Goal: Task Accomplishment & Management: Complete application form

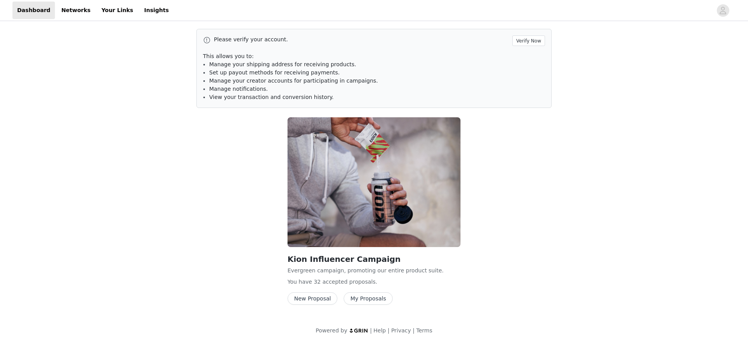
click at [310, 299] on button "New Proposal" at bounding box center [312, 298] width 50 height 12
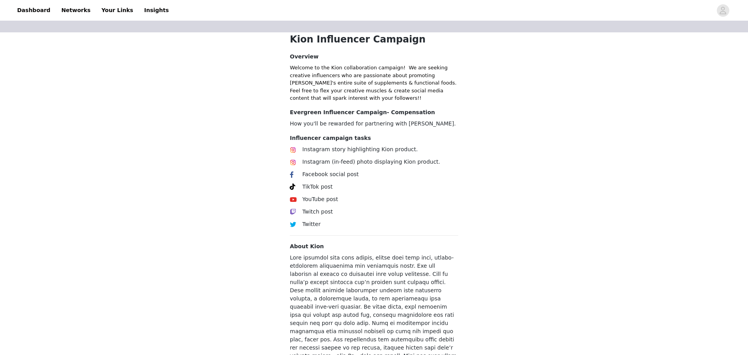
scroll to position [246, 0]
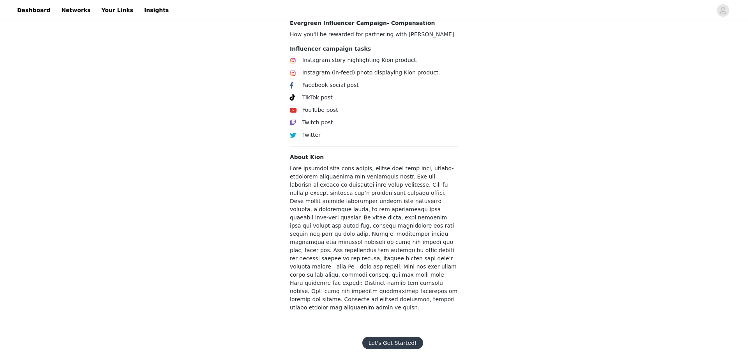
click at [392, 336] on button "Let's Get Started!" at bounding box center [392, 342] width 61 height 12
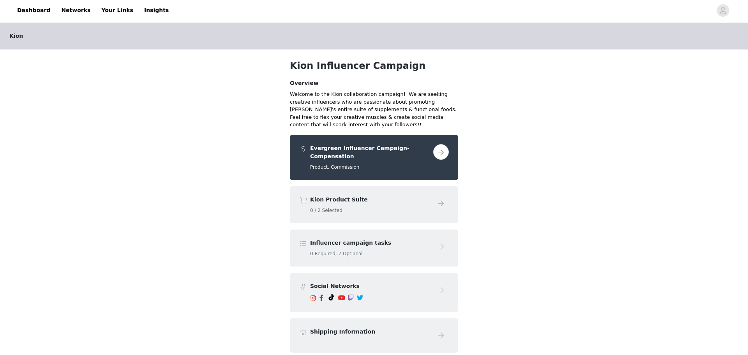
click at [443, 150] on button "button" at bounding box center [441, 152] width 16 height 16
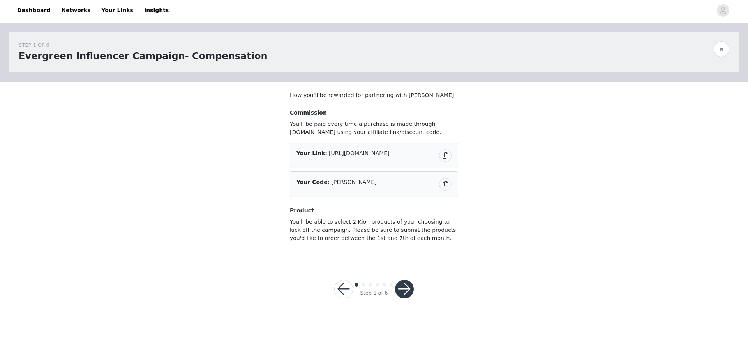
click at [406, 285] on button "button" at bounding box center [404, 289] width 19 height 19
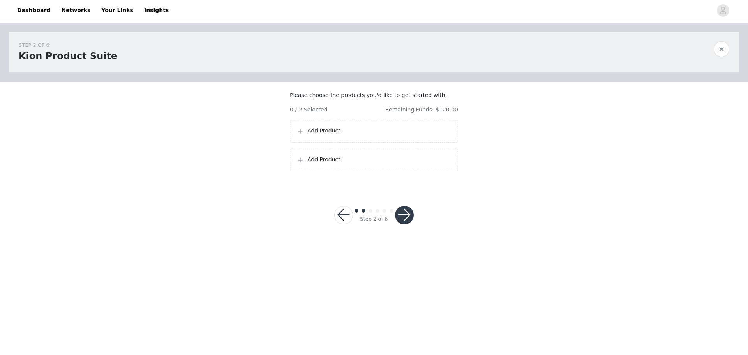
click at [385, 135] on p "Add Product" at bounding box center [379, 131] width 144 height 8
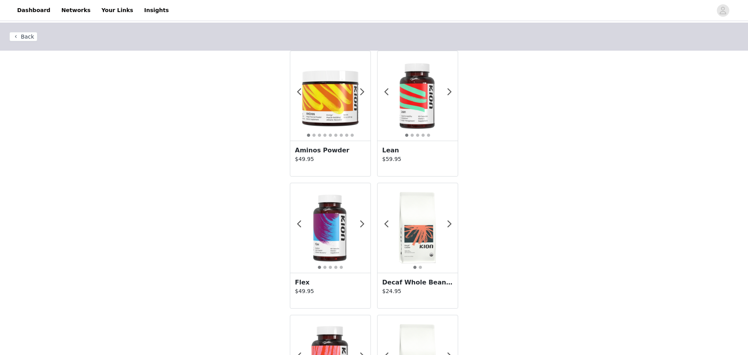
click at [385, 141] on div "Lean $59.95" at bounding box center [417, 158] width 80 height 35
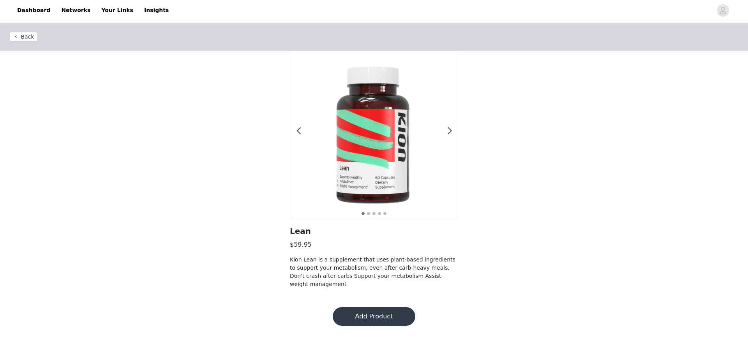
click at [23, 39] on button "Back" at bounding box center [23, 36] width 28 height 9
click at [298, 131] on span at bounding box center [299, 131] width 18 height 0
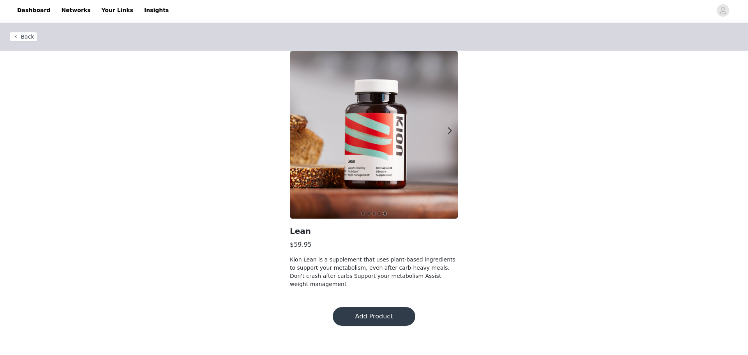
click at [25, 38] on button "Back" at bounding box center [23, 36] width 28 height 9
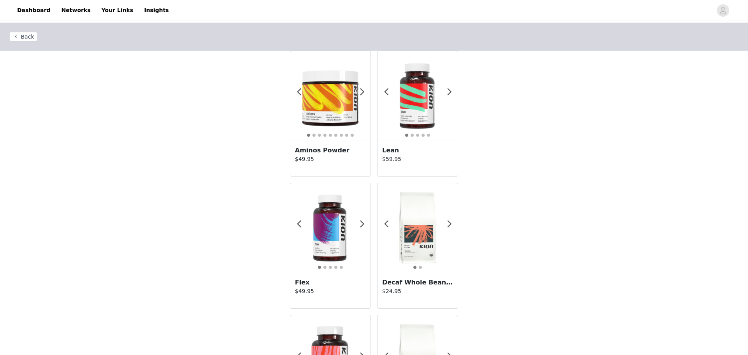
click at [311, 139] on div at bounding box center [330, 96] width 80 height 90
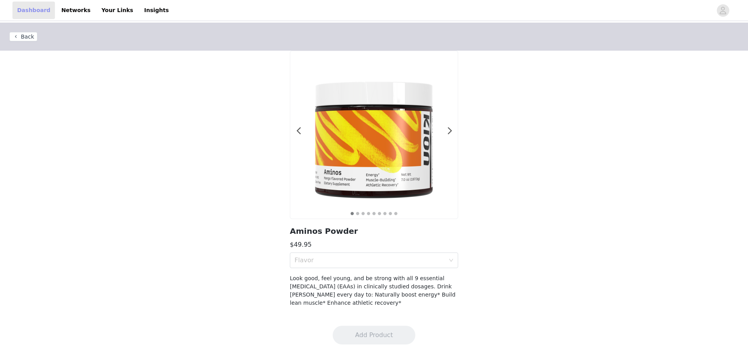
click at [34, 12] on link "Dashboard" at bounding box center [33, 11] width 42 height 18
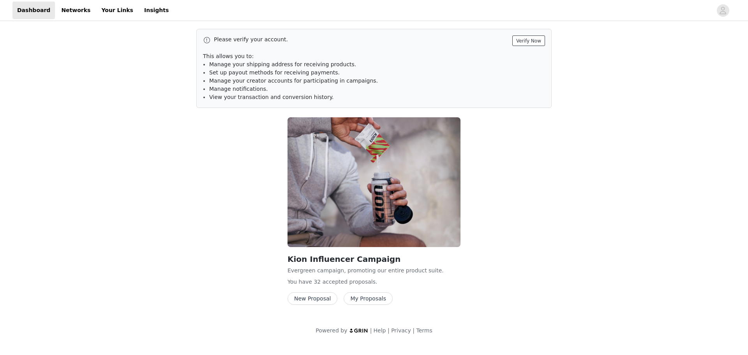
click at [530, 38] on button "Verify Now" at bounding box center [528, 40] width 33 height 11
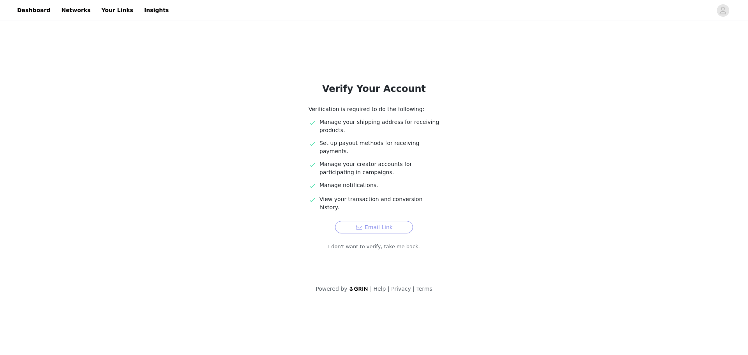
click at [381, 221] on button "Email Link" at bounding box center [374, 227] width 78 height 12
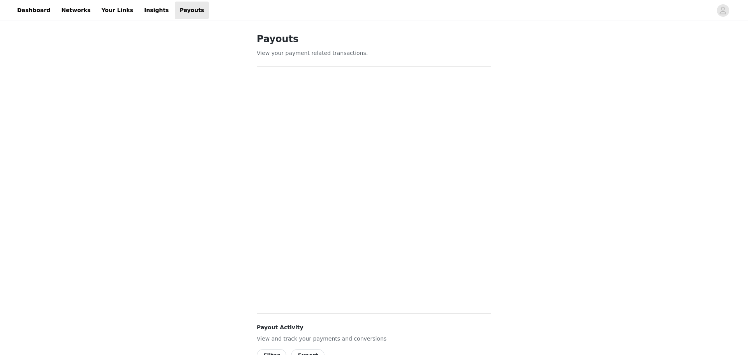
scroll to position [1, 0]
click at [32, 13] on link "Dashboard" at bounding box center [33, 11] width 42 height 18
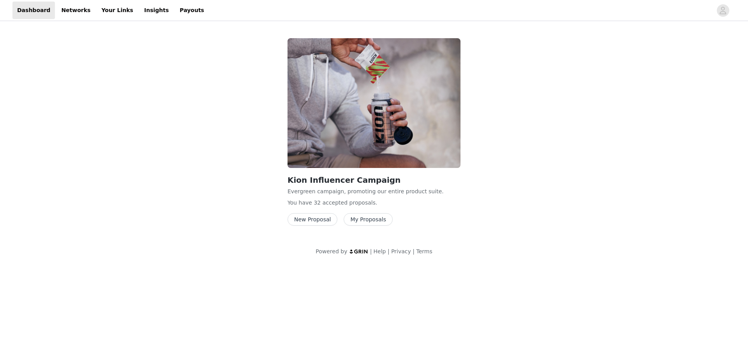
click at [303, 220] on button "New Proposal" at bounding box center [312, 219] width 50 height 12
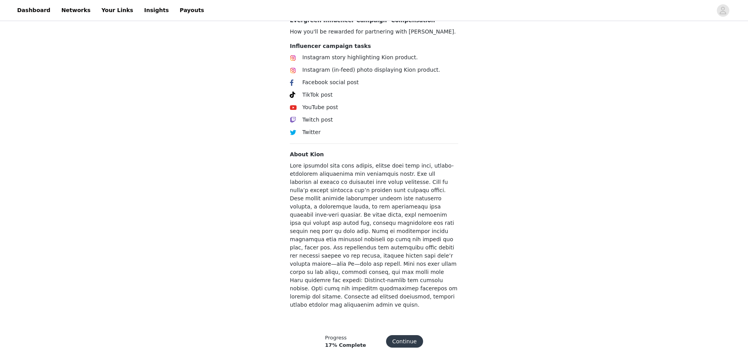
scroll to position [246, 0]
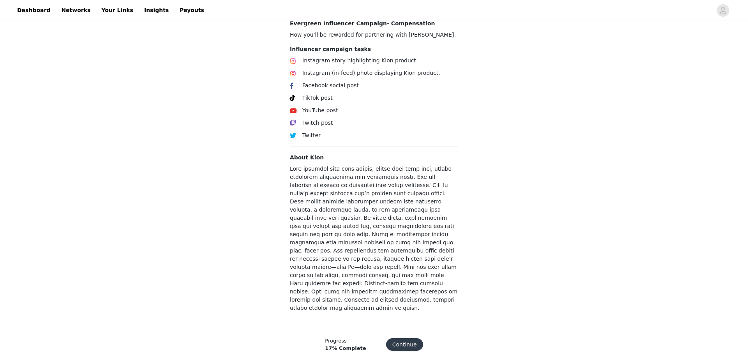
click at [409, 338] on button "Continue" at bounding box center [404, 344] width 37 height 12
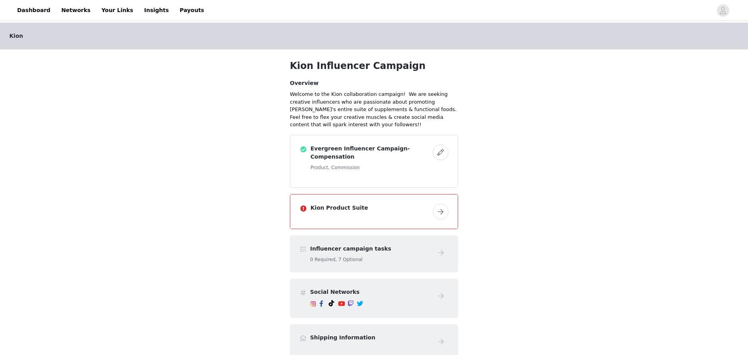
click at [445, 204] on button "button" at bounding box center [441, 212] width 16 height 16
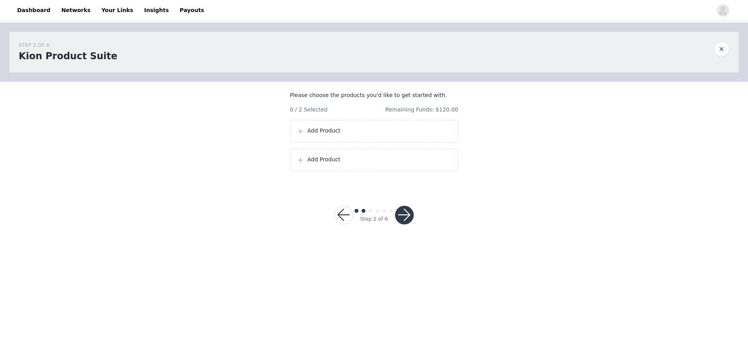
click at [335, 136] on div "Add Product" at bounding box center [373, 131] width 155 height 9
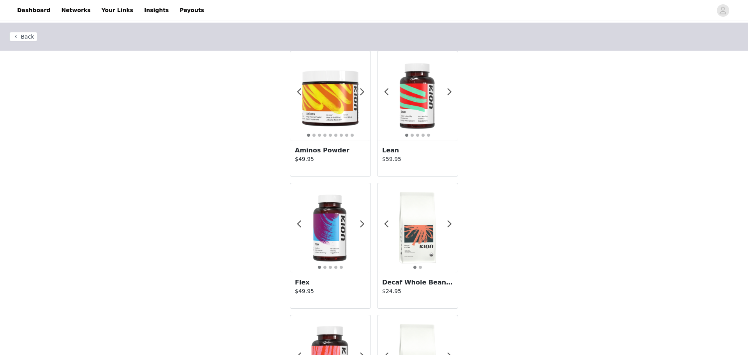
scroll to position [2, 0]
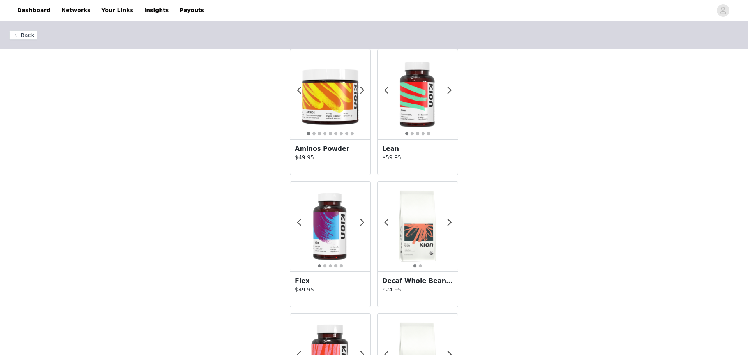
click at [332, 117] on img at bounding box center [330, 94] width 80 height 80
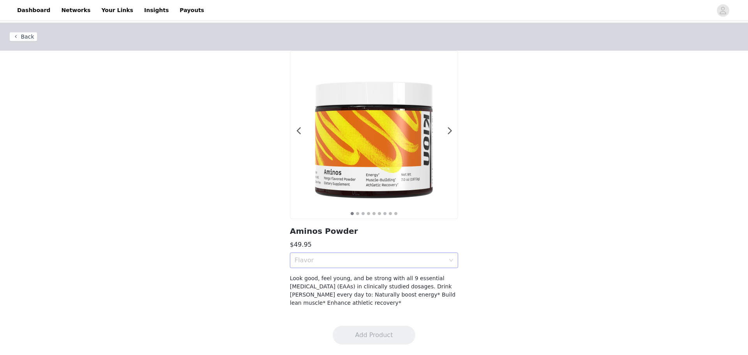
click at [366, 264] on div "Flavor" at bounding box center [371, 260] width 154 height 15
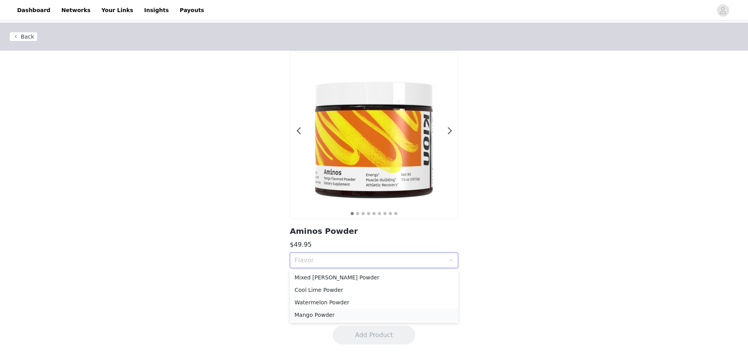
click at [322, 314] on div "Mango Powder" at bounding box center [373, 314] width 159 height 9
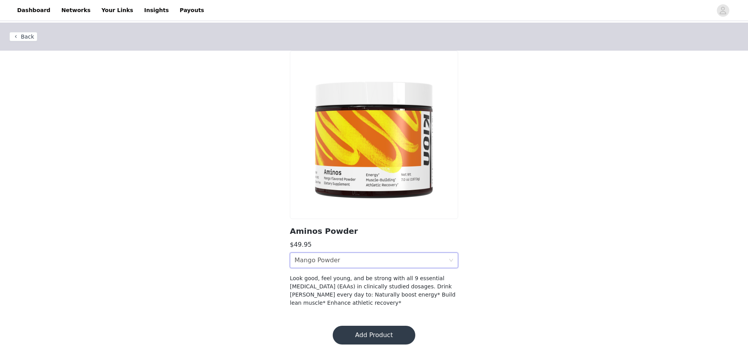
click at [392, 336] on button "Add Product" at bounding box center [374, 335] width 83 height 19
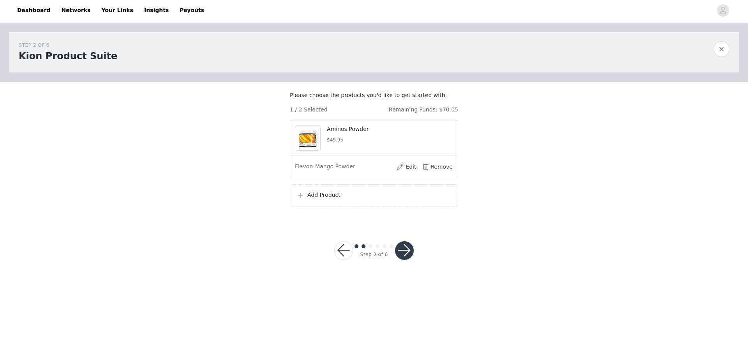
click at [334, 199] on p "Add Product" at bounding box center [379, 195] width 144 height 8
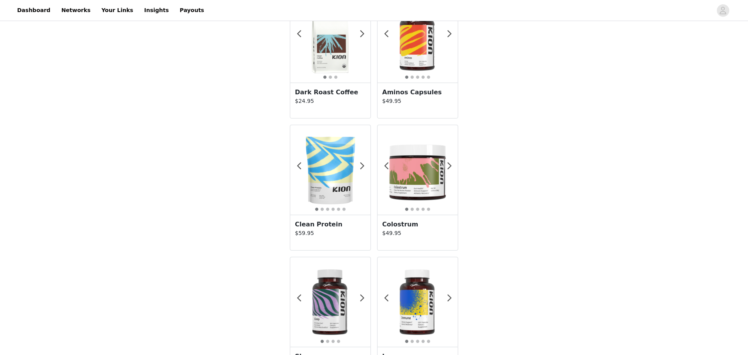
scroll to position [456, 0]
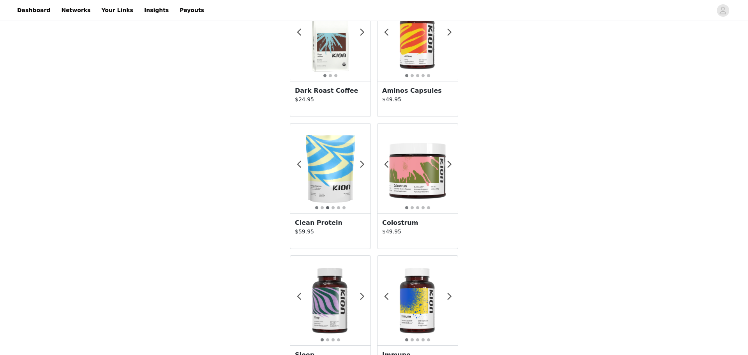
click at [326, 208] on button "3" at bounding box center [328, 208] width 4 height 4
click at [318, 225] on h3 "Clean Protein" at bounding box center [330, 222] width 71 height 9
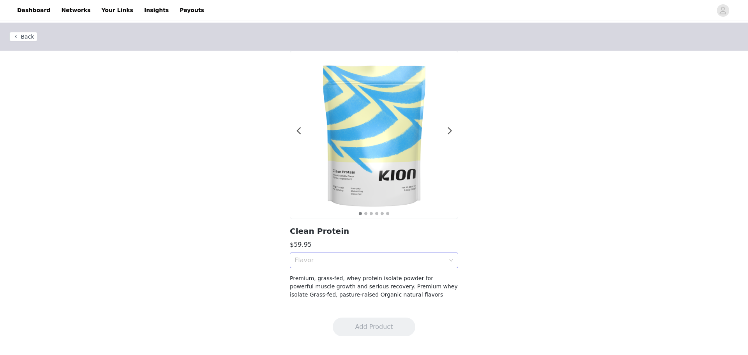
click at [307, 260] on div "Flavor" at bounding box center [369, 260] width 150 height 8
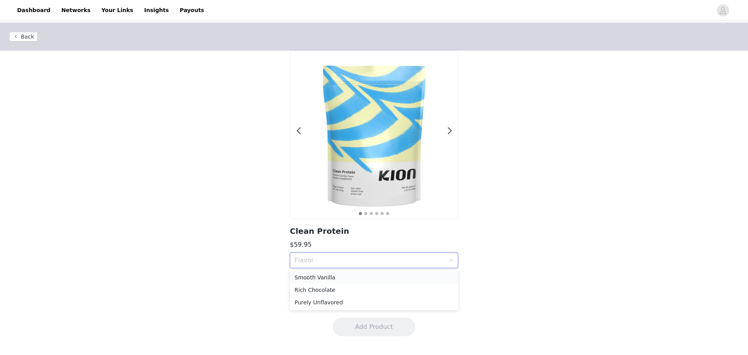
click at [311, 278] on div "Smooth Vanilla" at bounding box center [373, 277] width 159 height 9
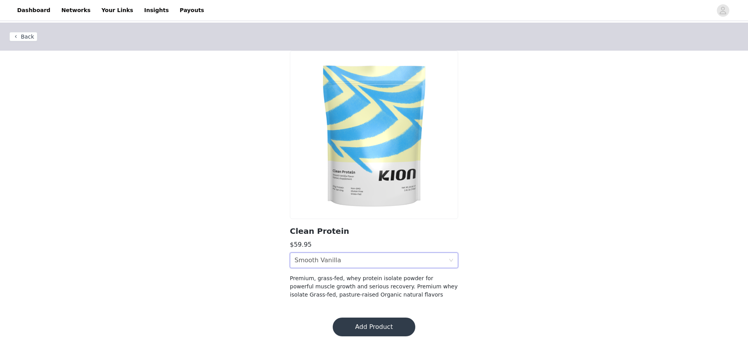
click at [234, 258] on div "Back Clean Protein $59.95 Flavor Smooth Vanilla Premium, grass-fed, whey protei…" at bounding box center [374, 165] width 748 height 285
click at [372, 326] on button "Add Product" at bounding box center [374, 326] width 83 height 19
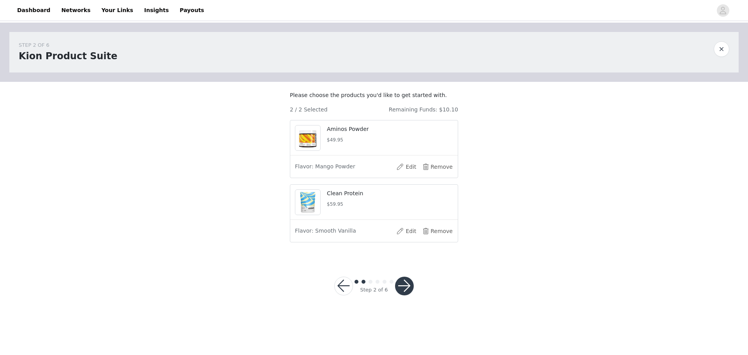
click at [405, 295] on button "button" at bounding box center [404, 285] width 19 height 19
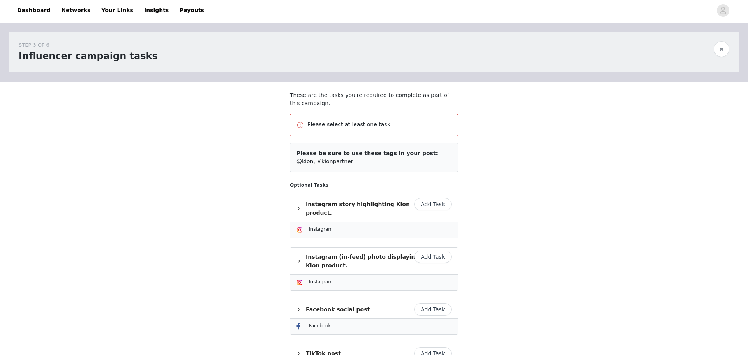
click at [443, 202] on button "Add Task" at bounding box center [432, 204] width 37 height 12
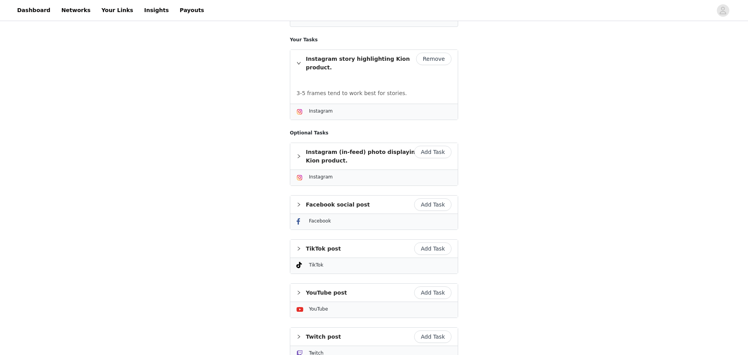
scroll to position [234, 0]
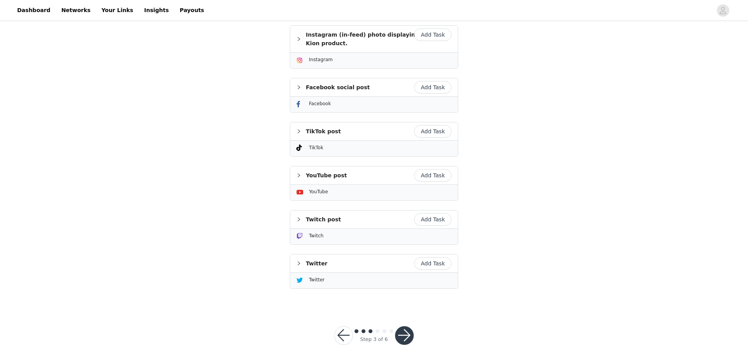
click at [405, 327] on button "button" at bounding box center [404, 335] width 19 height 19
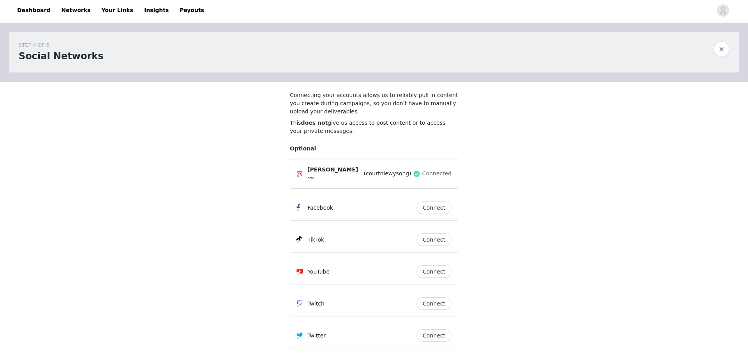
scroll to position [61, 0]
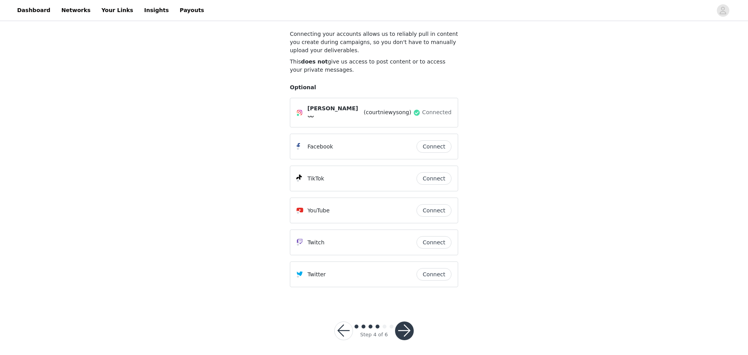
click at [410, 325] on button "button" at bounding box center [404, 330] width 19 height 19
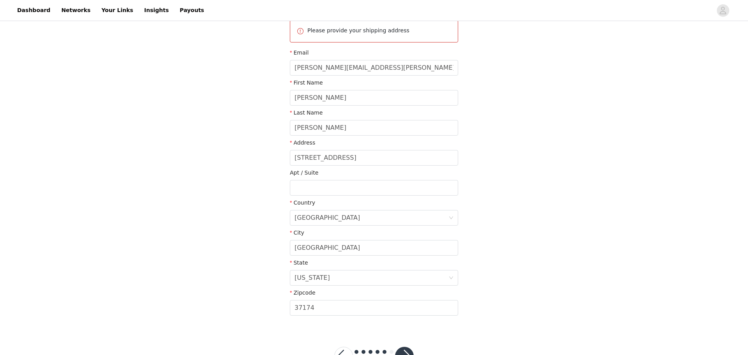
scroll to position [126, 0]
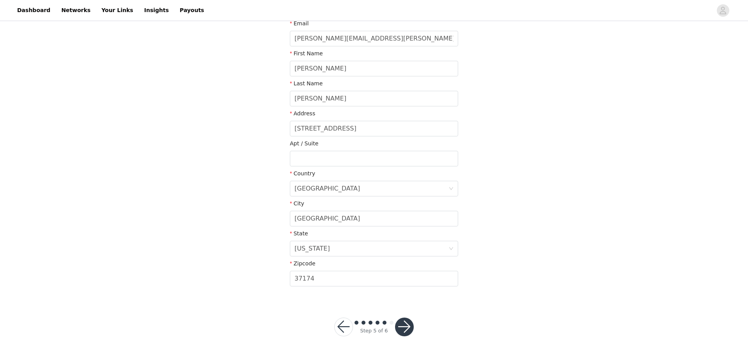
click at [408, 324] on button "button" at bounding box center [404, 326] width 19 height 19
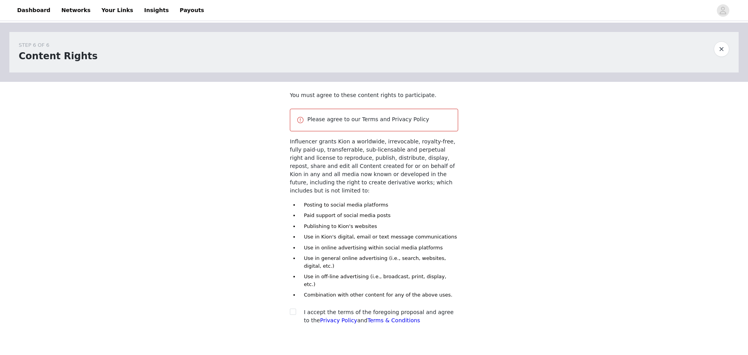
scroll to position [24, 0]
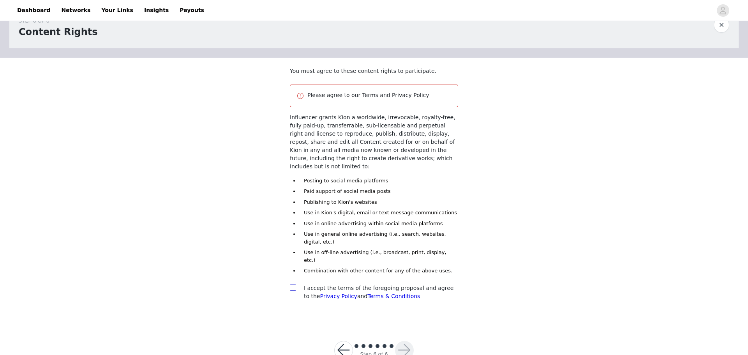
click at [292, 284] on input "checkbox" at bounding box center [292, 286] width 5 height 5
checkbox input "true"
click at [401, 341] on button "button" at bounding box center [404, 350] width 19 height 19
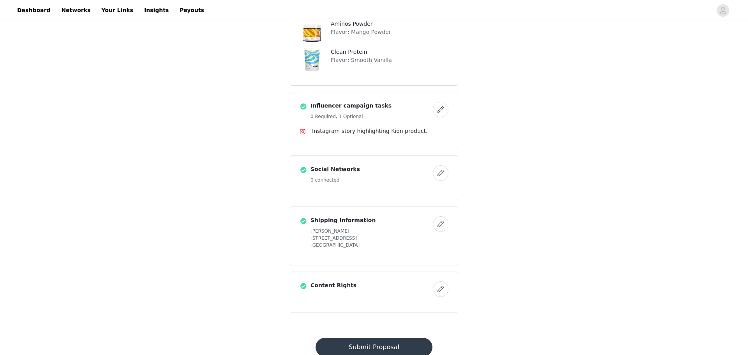
scroll to position [225, 0]
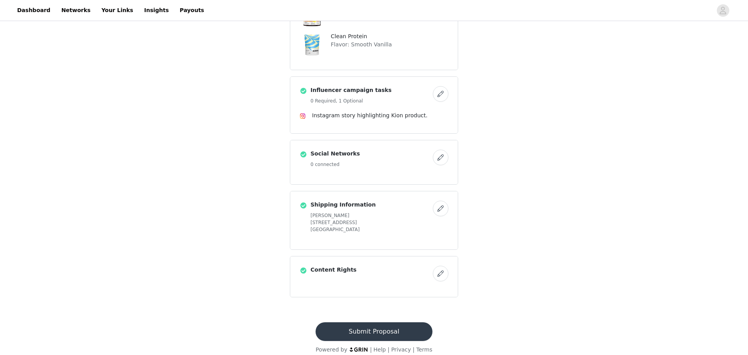
click at [387, 323] on button "Submit Proposal" at bounding box center [373, 331] width 116 height 19
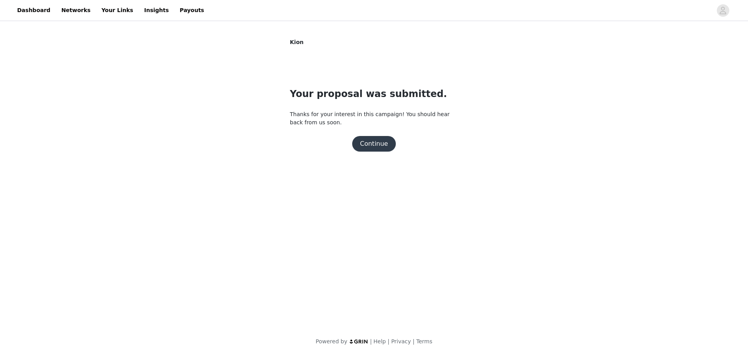
click at [378, 141] on button "Continue" at bounding box center [374, 144] width 44 height 16
